Goal: Leave review/rating: Share an evaluation or opinion about a product, service, or content

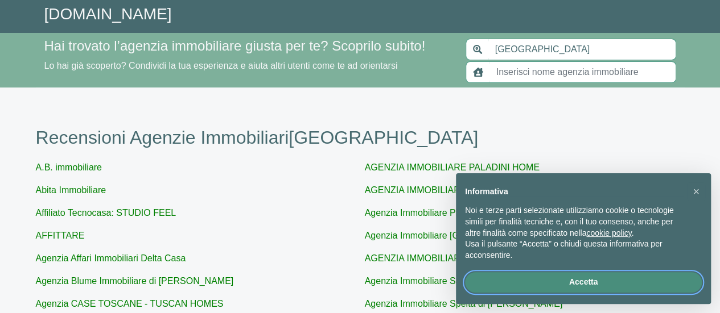
click at [543, 287] on button "Accetta" at bounding box center [583, 282] width 237 height 20
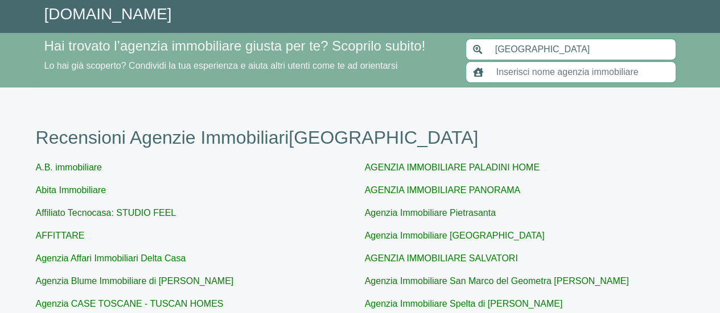
click at [516, 73] on input "text" at bounding box center [582, 72] width 187 height 22
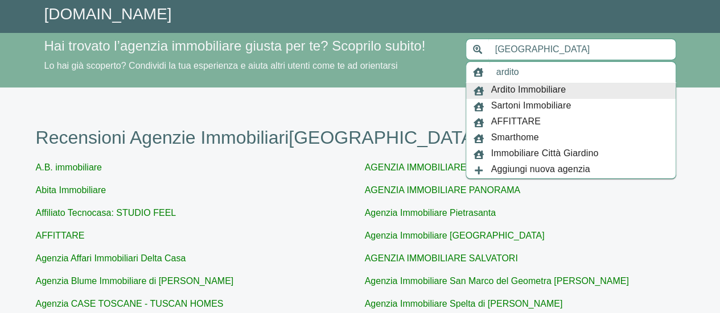
type input "Ardito Immobiliare"
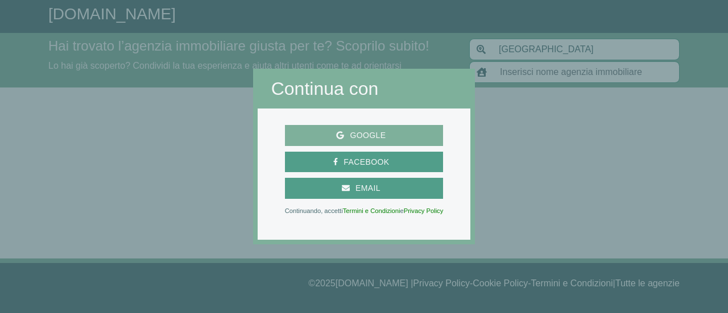
click at [388, 130] on span "Google" at bounding box center [367, 136] width 47 height 14
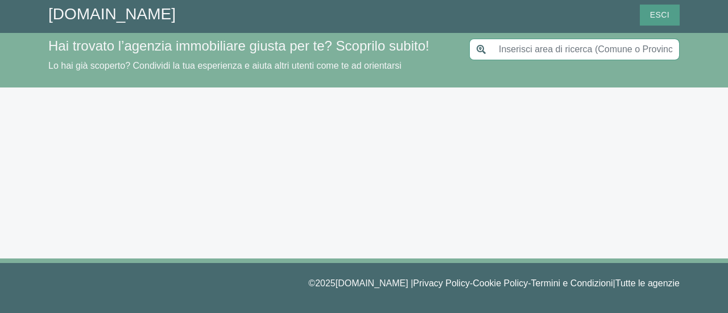
type input "[GEOGRAPHIC_DATA]"
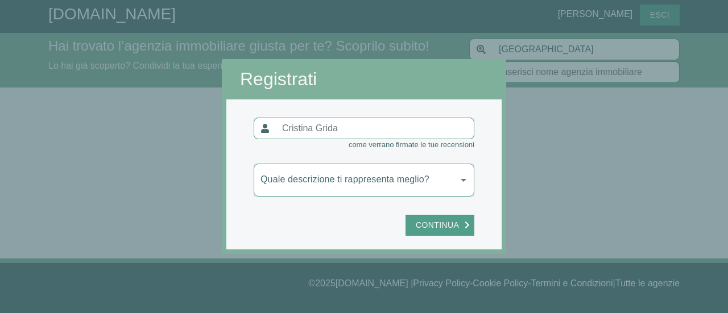
type input "Ardito Immobiliare"
